Goal: Task Accomplishment & Management: Manage account settings

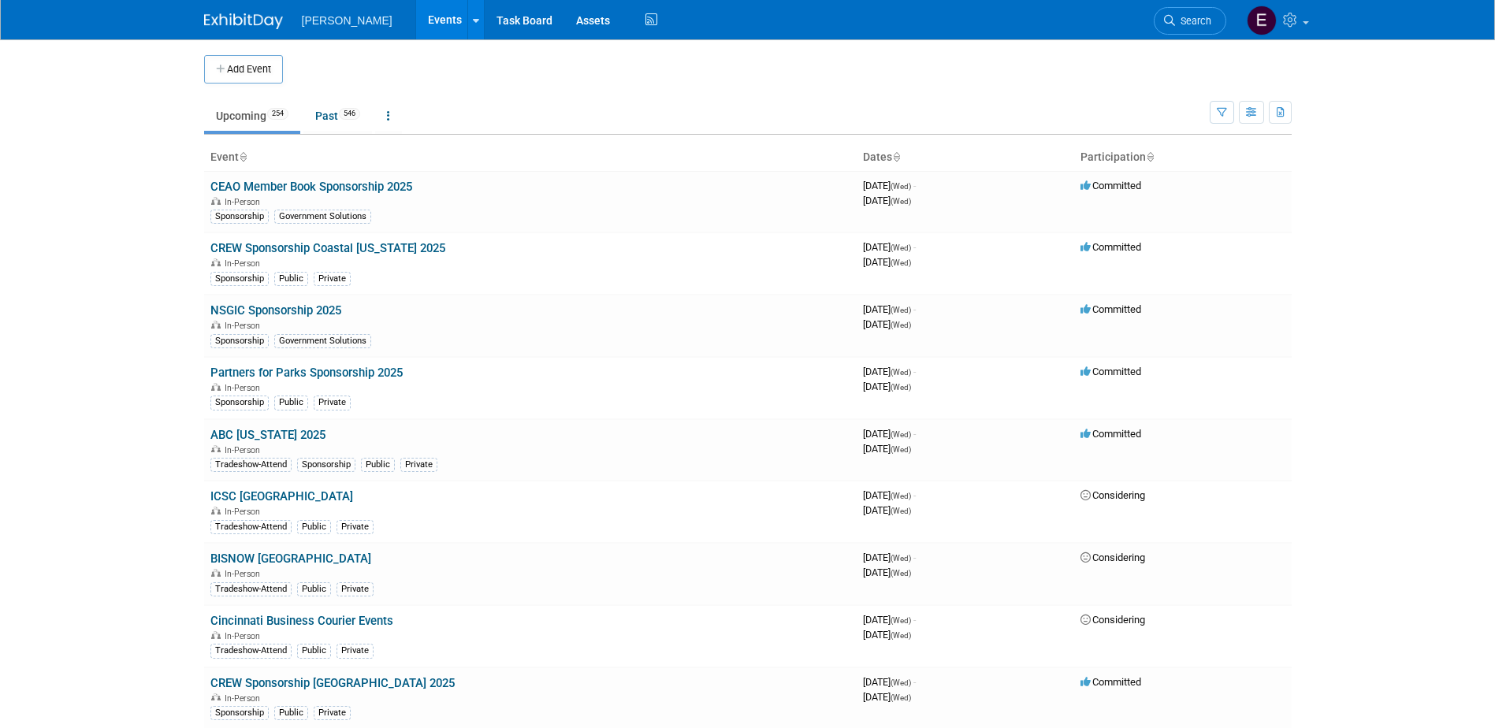
click at [1190, 20] on span "Search" at bounding box center [1193, 21] width 36 height 12
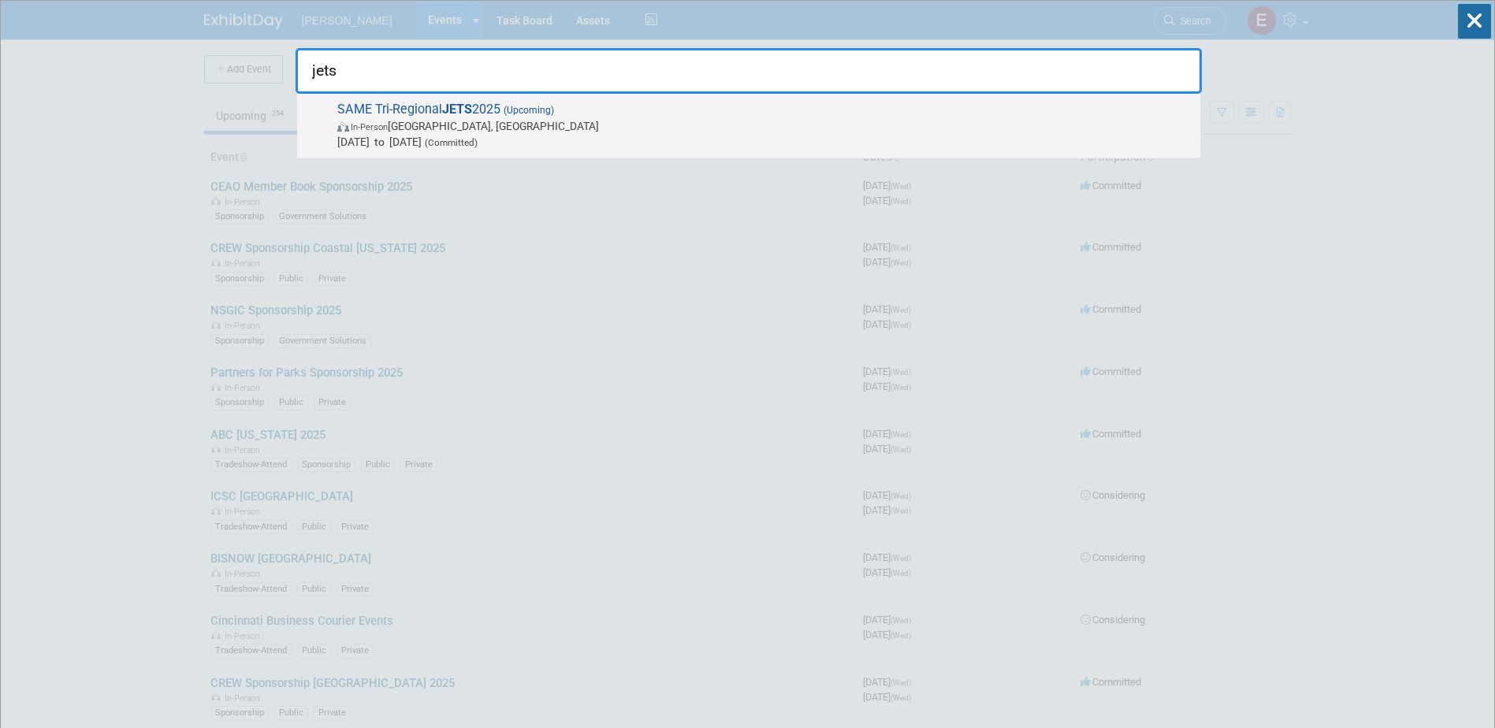
type input "jets"
click at [473, 139] on span "[DATE] to [DATE] (Committed)" at bounding box center [764, 142] width 855 height 16
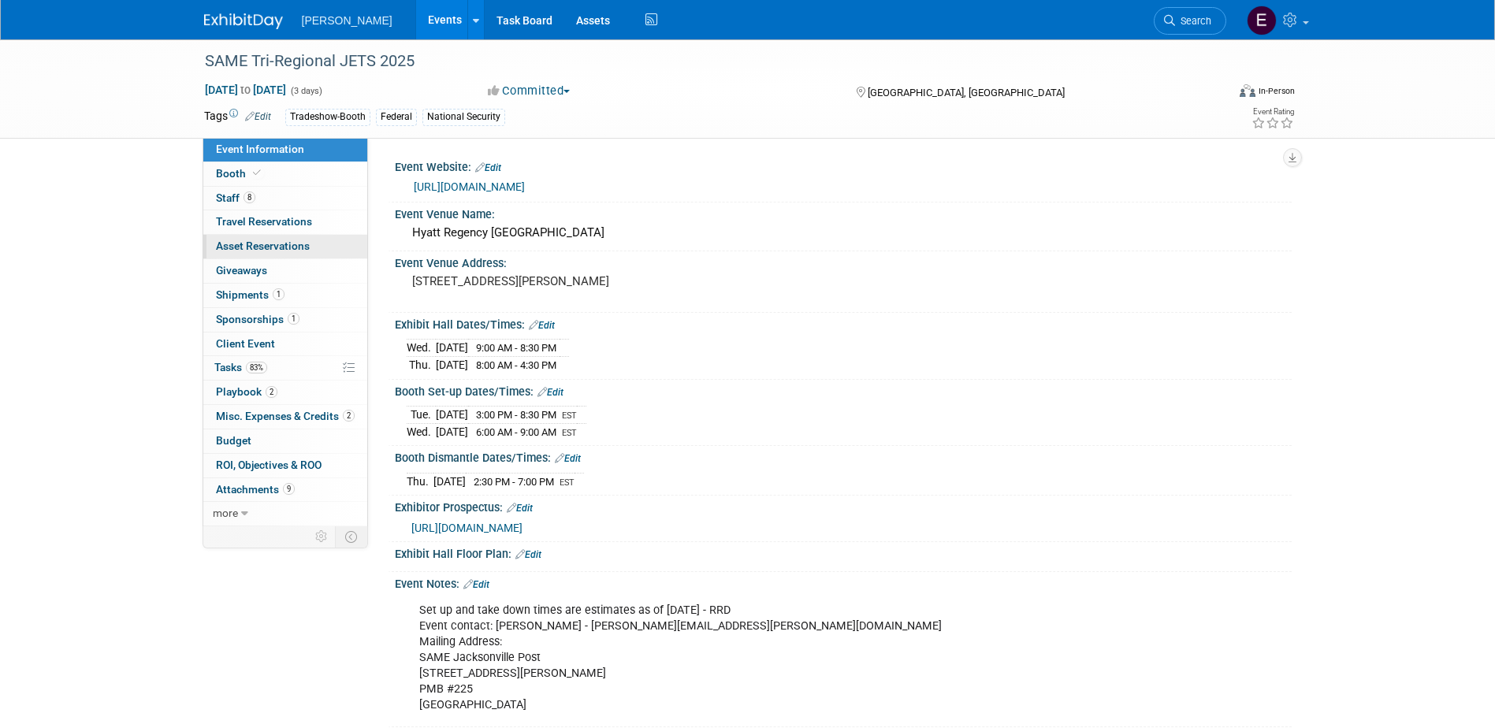
click at [269, 247] on span "Asset Reservations 0" at bounding box center [263, 246] width 94 height 13
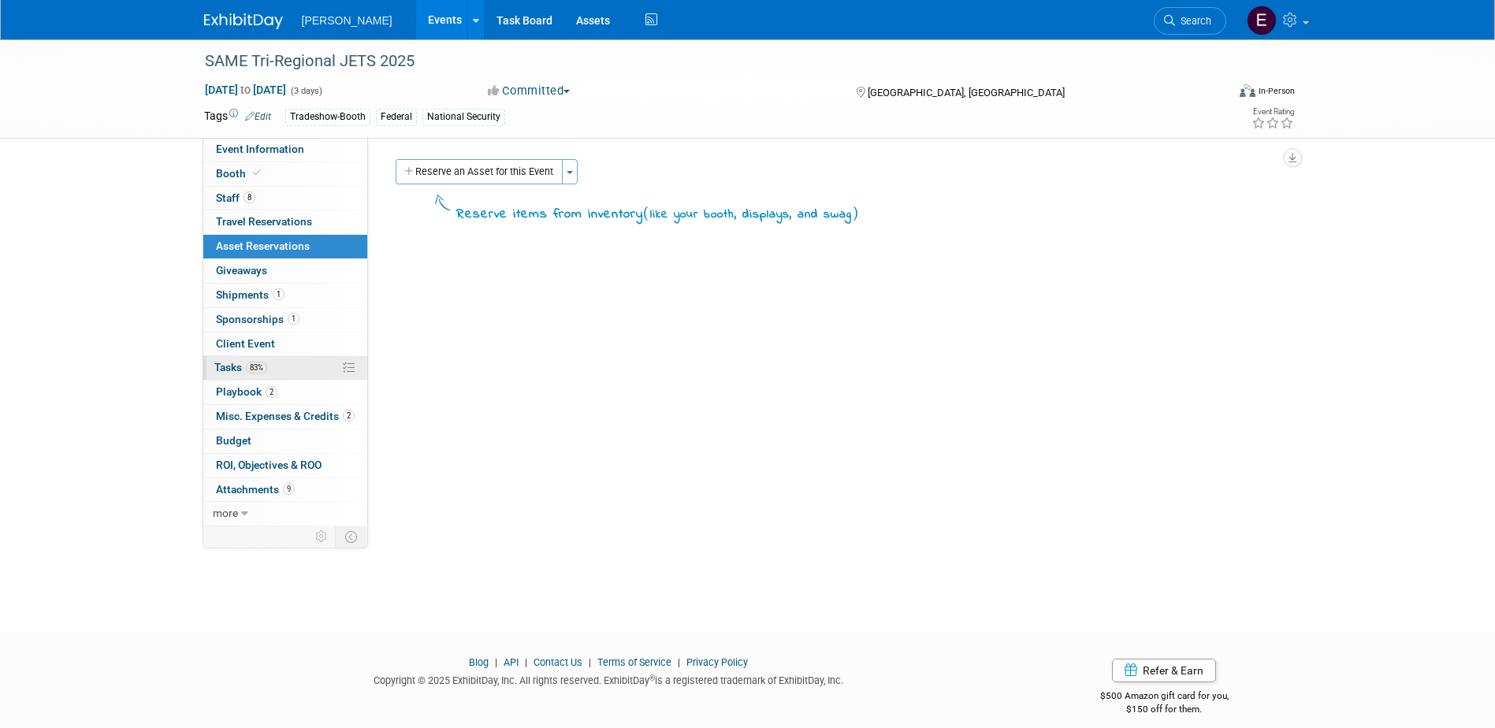
click at [270, 368] on link "83% Tasks 83%" at bounding box center [285, 368] width 164 height 24
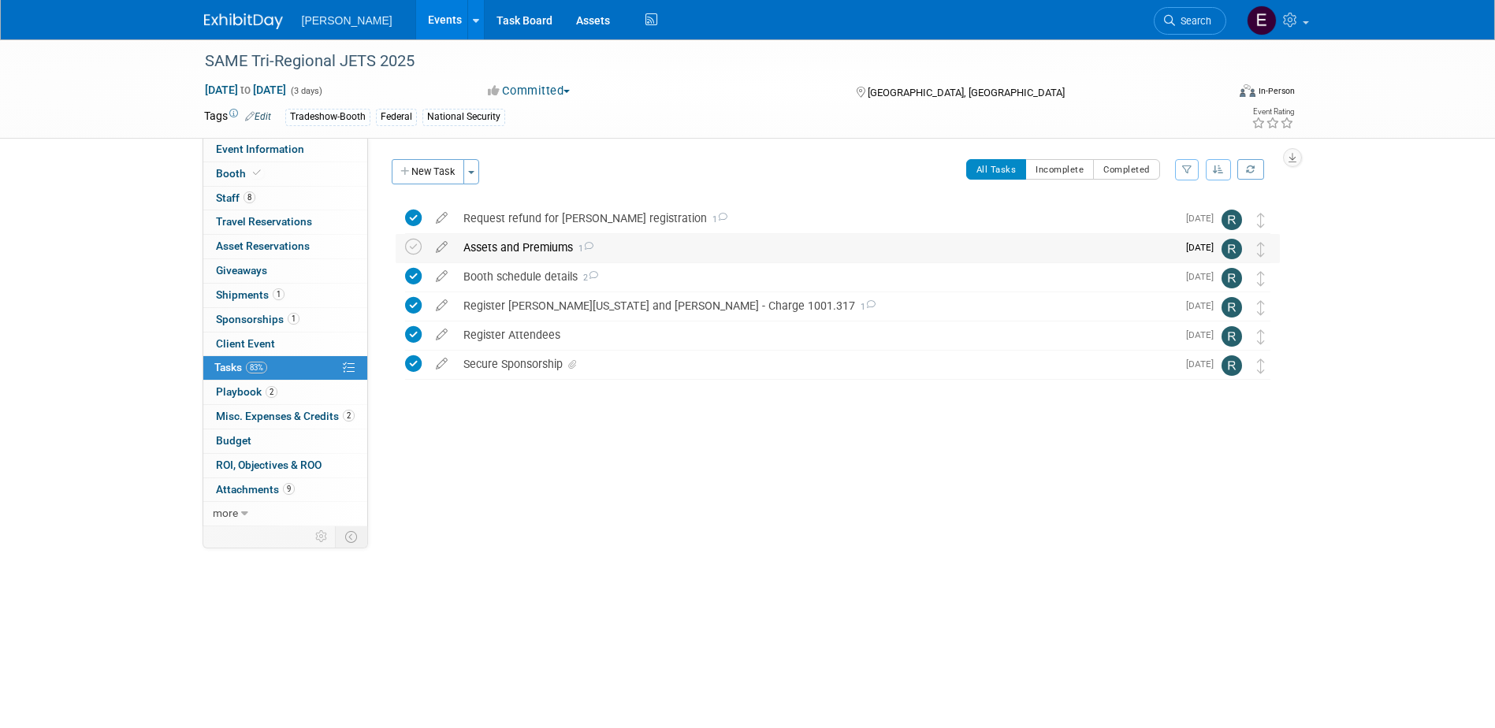
click at [507, 245] on div "Assets and Premiums 1" at bounding box center [815, 247] width 721 height 27
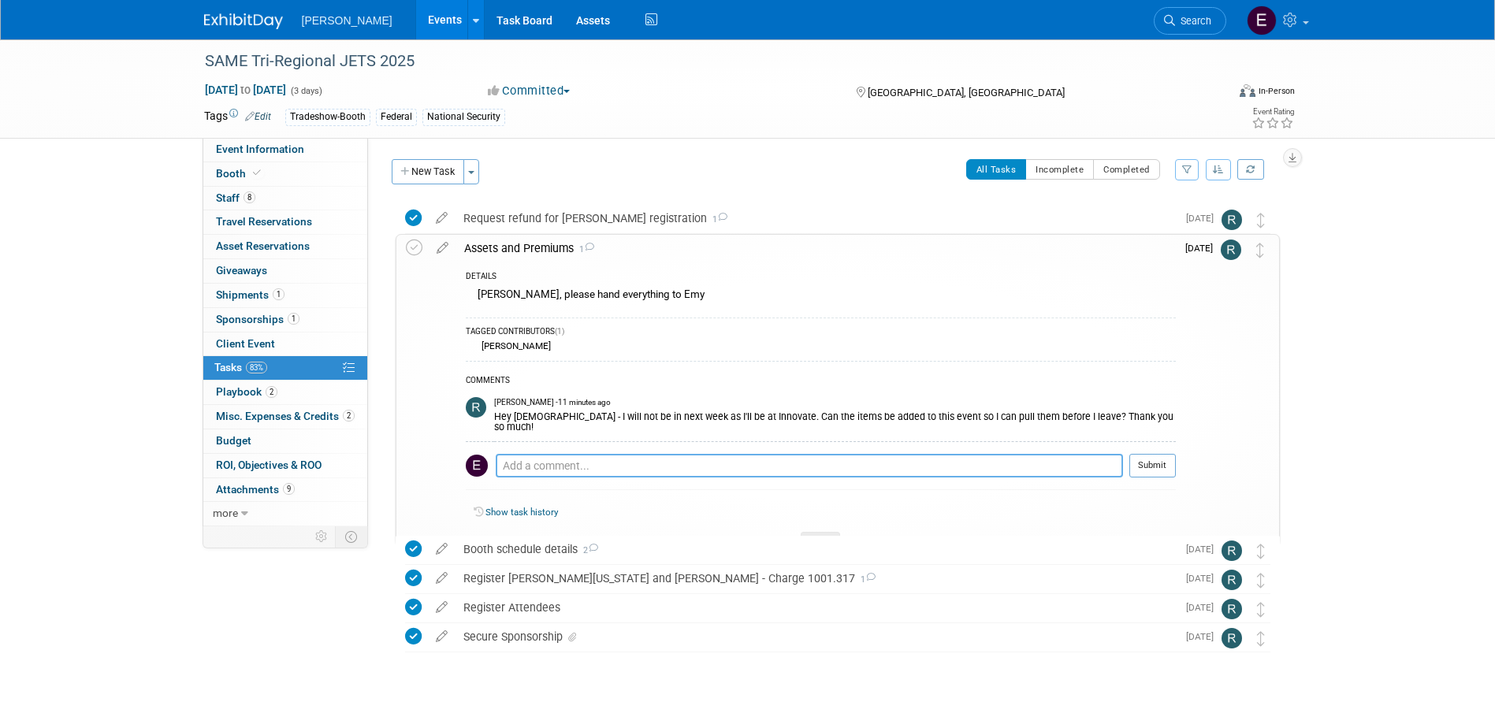
click at [553, 455] on textarea at bounding box center [809, 466] width 627 height 24
type textarea "We're no longer doing a booth, remember? I deleted the assets"
click at [1149, 454] on button "Submit" at bounding box center [1152, 466] width 46 height 24
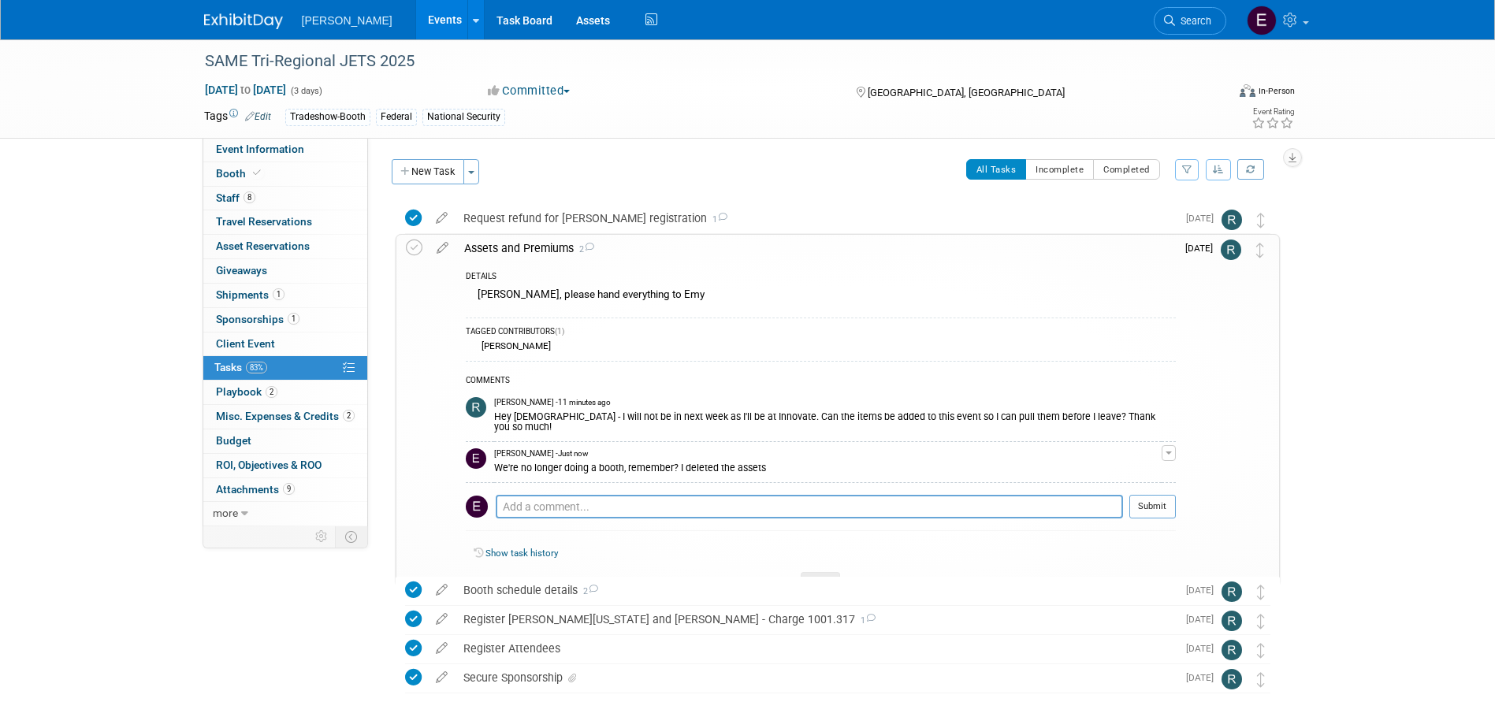
drag, startPoint x: 1458, startPoint y: 452, endPoint x: 1416, endPoint y: 450, distance: 41.8
click at [1458, 451] on div "SAME Tri-Regional JETS 2025 Oct 21, 2025 to Oct 23, 2025 (3 days) Oct 21, 2025 …" at bounding box center [747, 414] width 1495 height 750
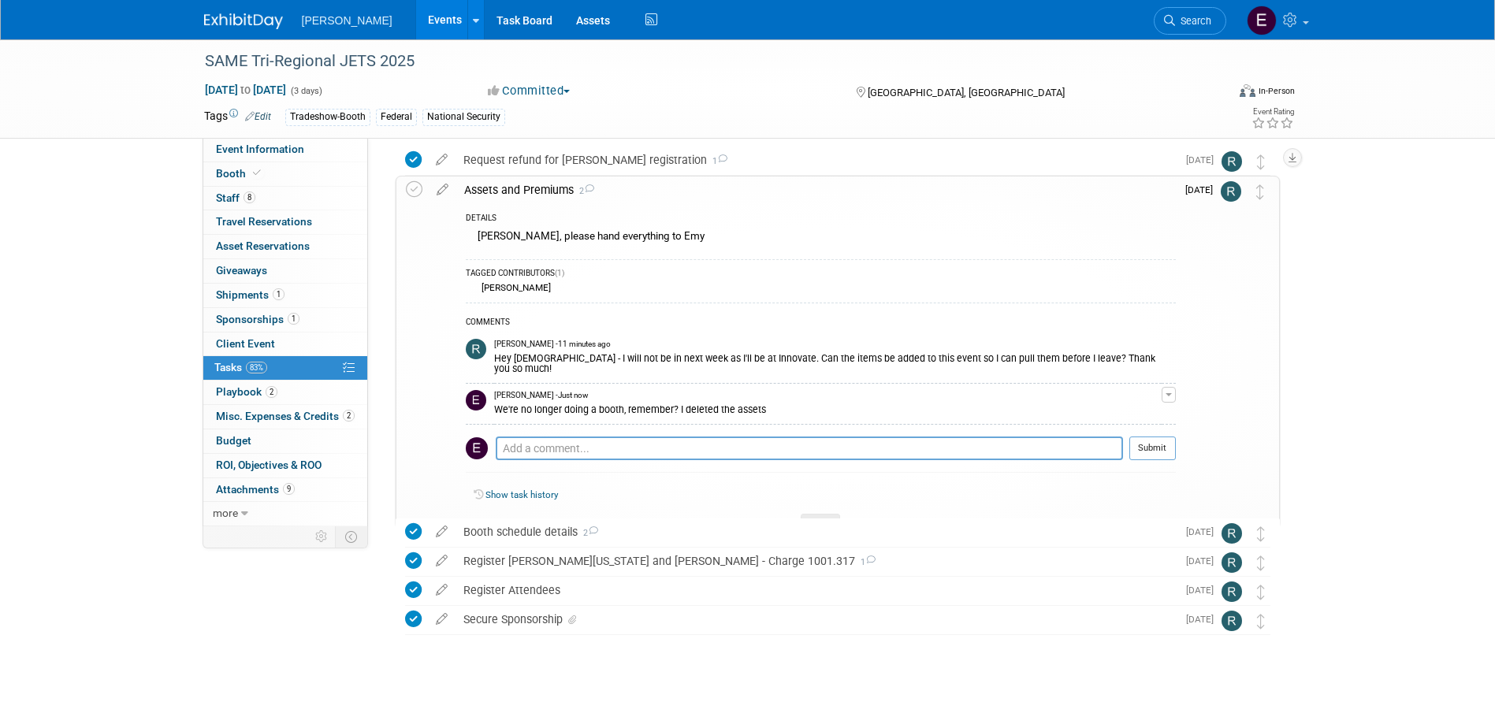
scroll to position [61, 0]
click at [415, 185] on icon at bounding box center [414, 186] width 17 height 17
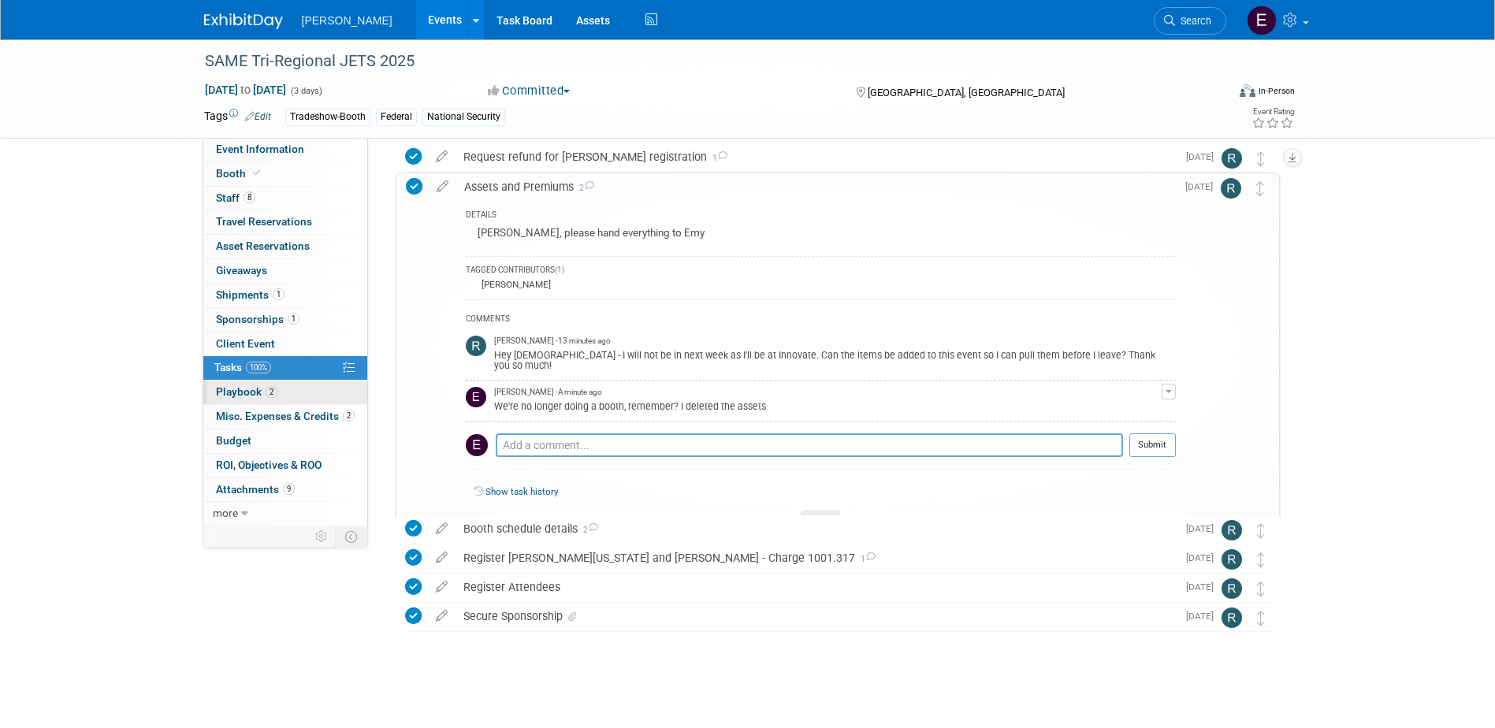
click at [247, 389] on span "Playbook 2" at bounding box center [246, 391] width 61 height 13
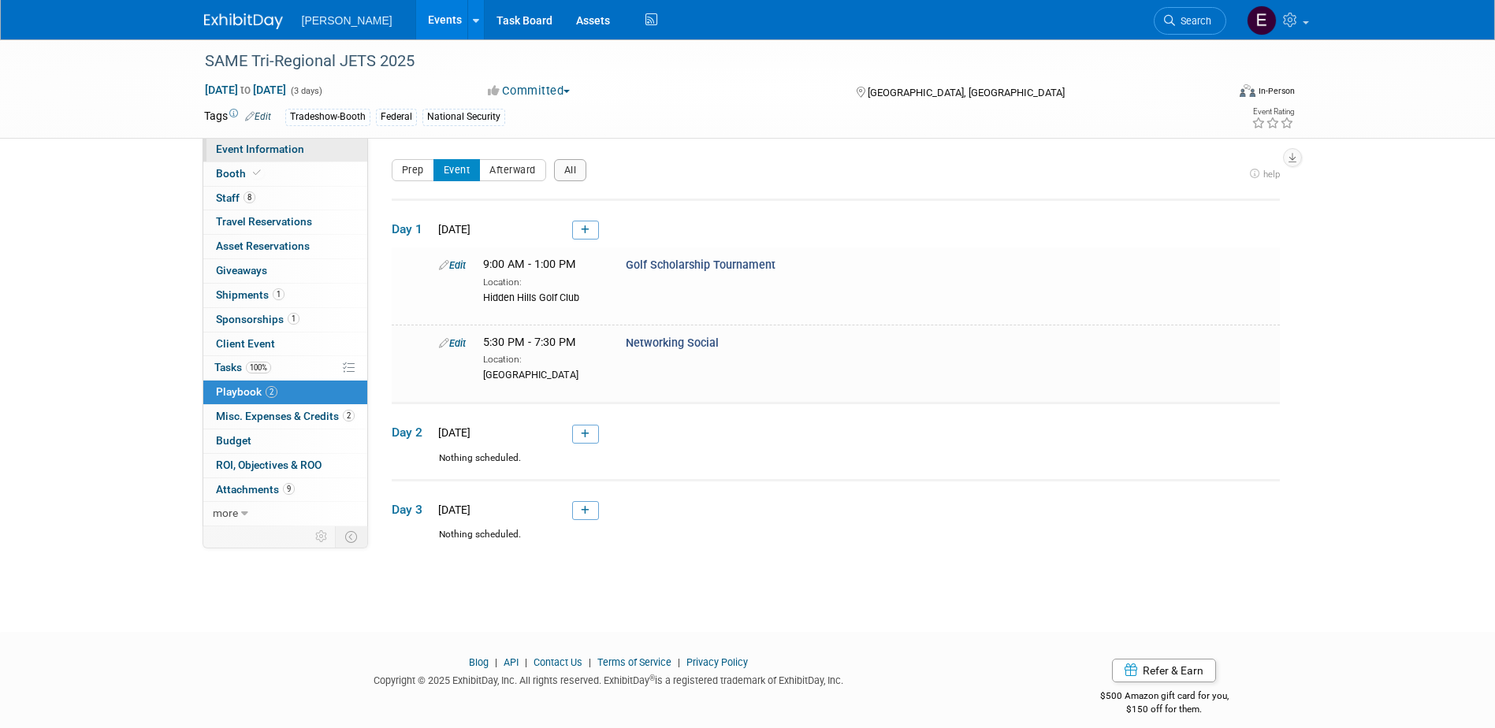
click at [249, 142] on link "Event Information" at bounding box center [285, 150] width 164 height 24
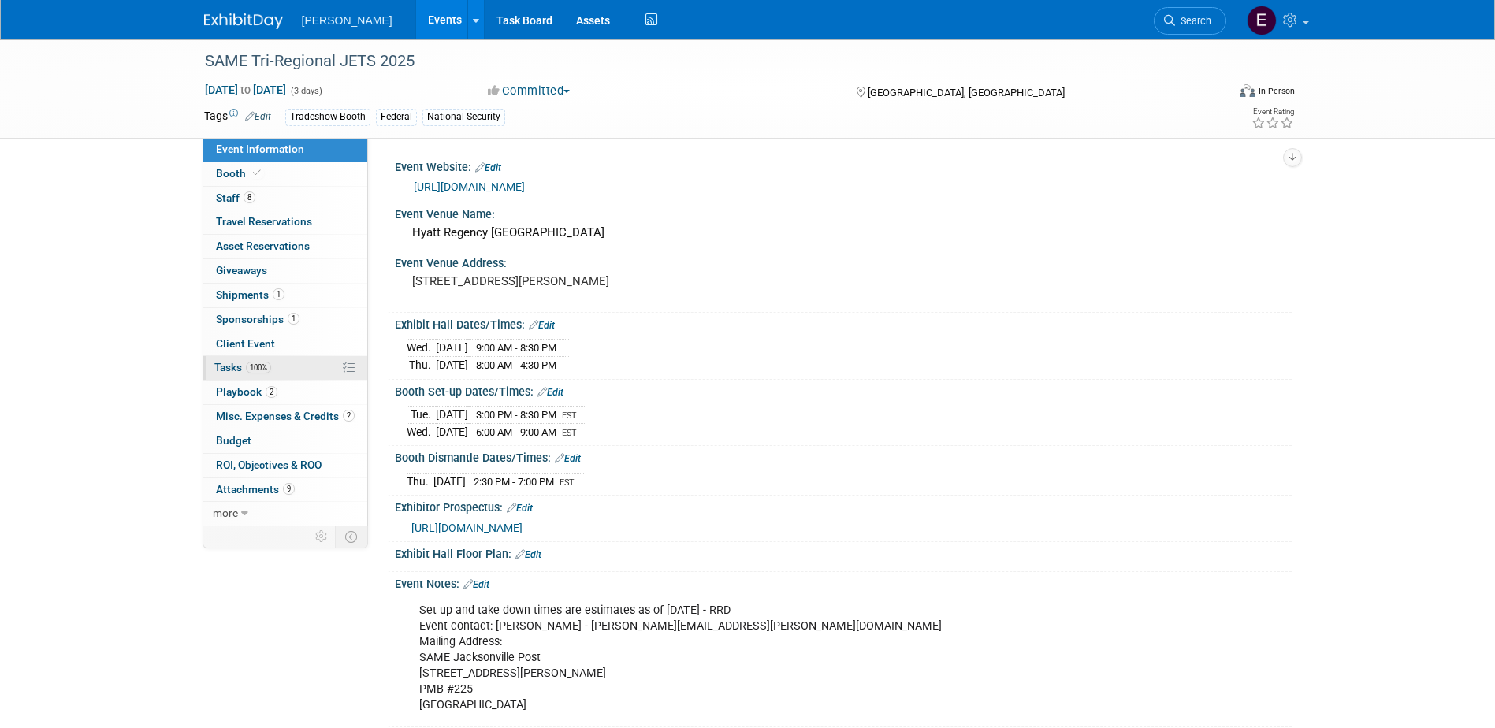
click at [281, 366] on link "100% Tasks 100%" at bounding box center [285, 368] width 164 height 24
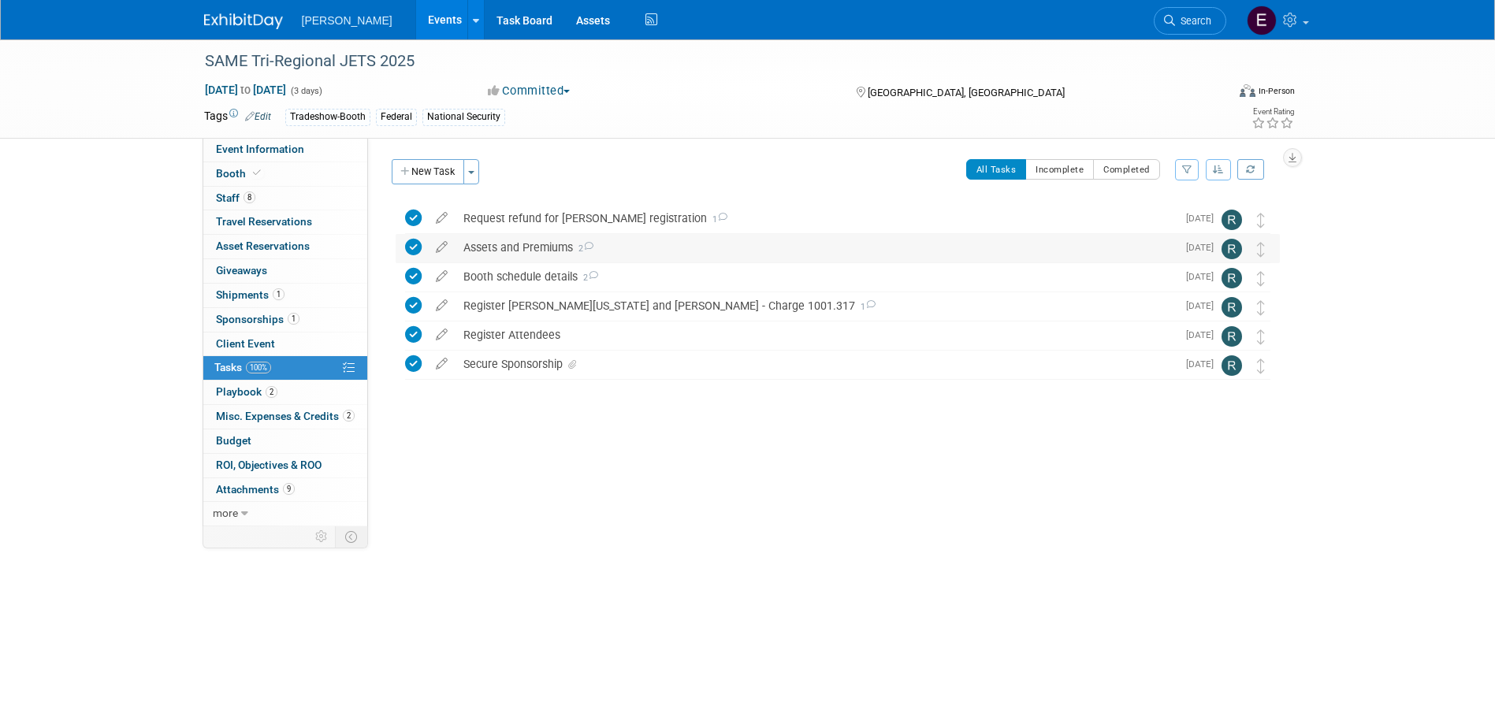
click at [585, 248] on icon at bounding box center [588, 246] width 10 height 9
